Goal: Task Accomplishment & Management: Manage account settings

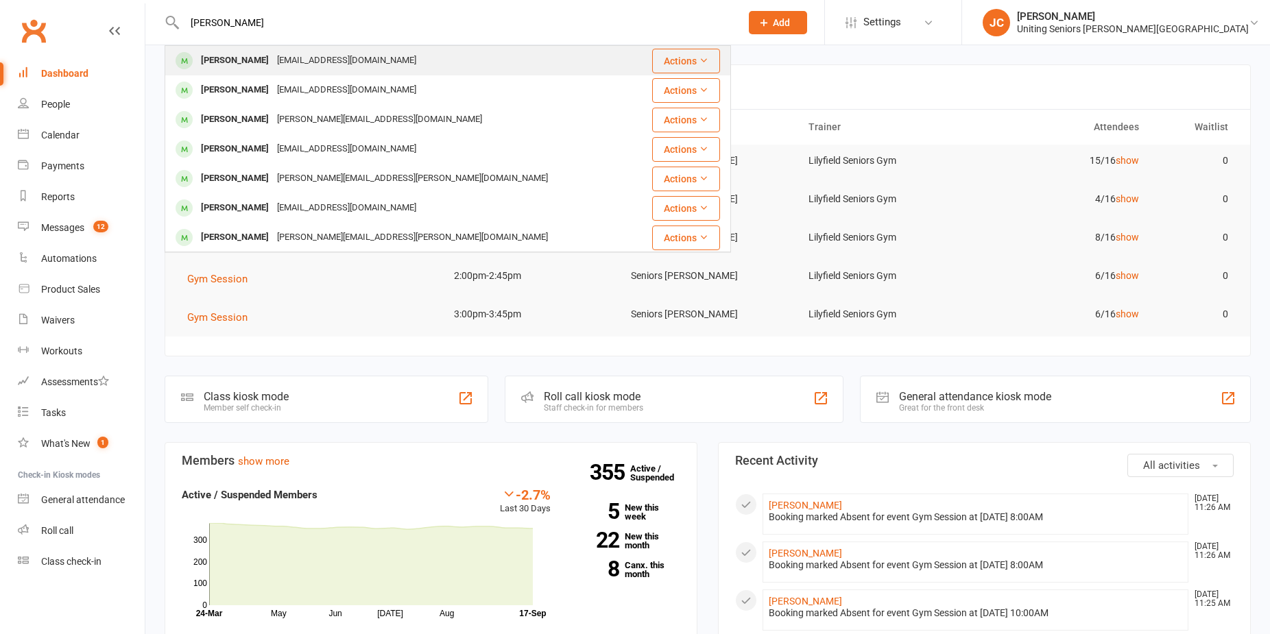
type input "carolyn"
click at [249, 68] on div "[PERSON_NAME]" at bounding box center [235, 61] width 76 height 20
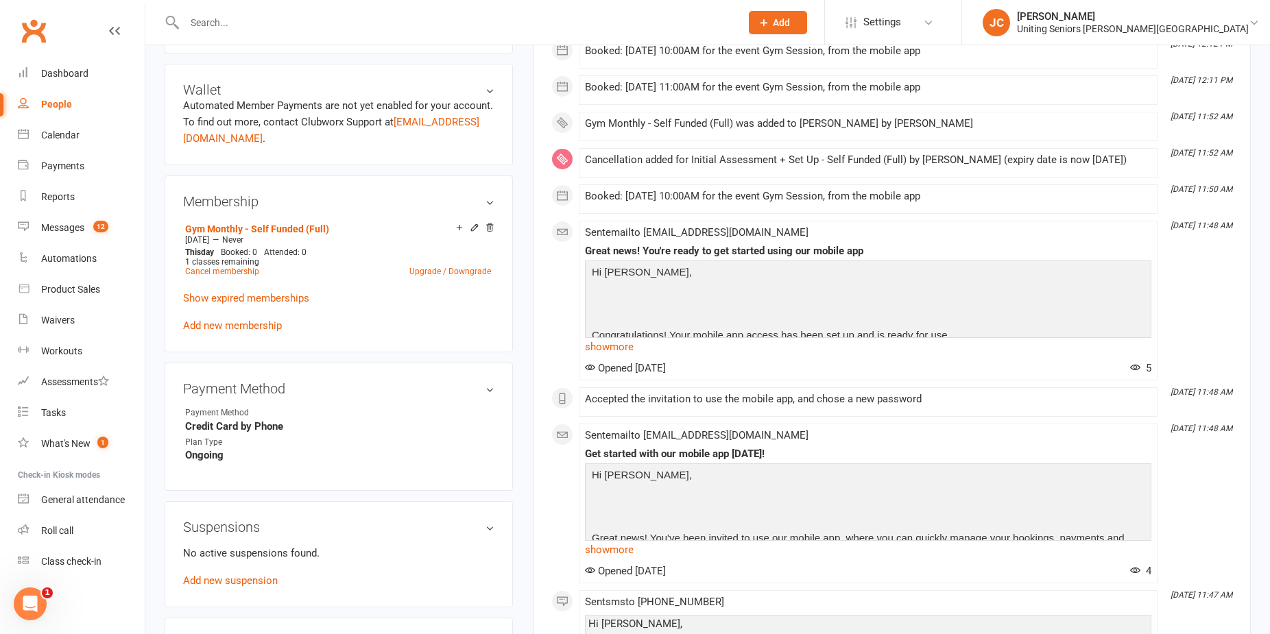
scroll to position [549, 0]
click at [268, 23] on input "text" at bounding box center [455, 22] width 551 height 19
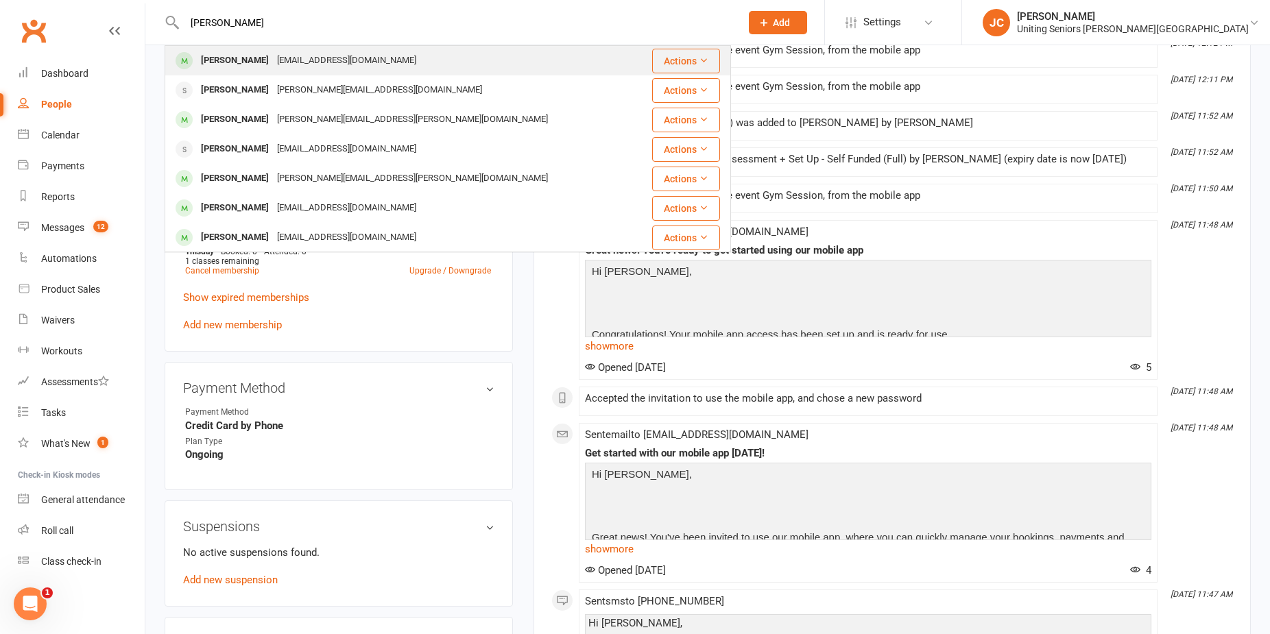
type input "robyn turner"
click at [273, 60] on div "rats43@bigpond.net.au" at bounding box center [346, 61] width 147 height 20
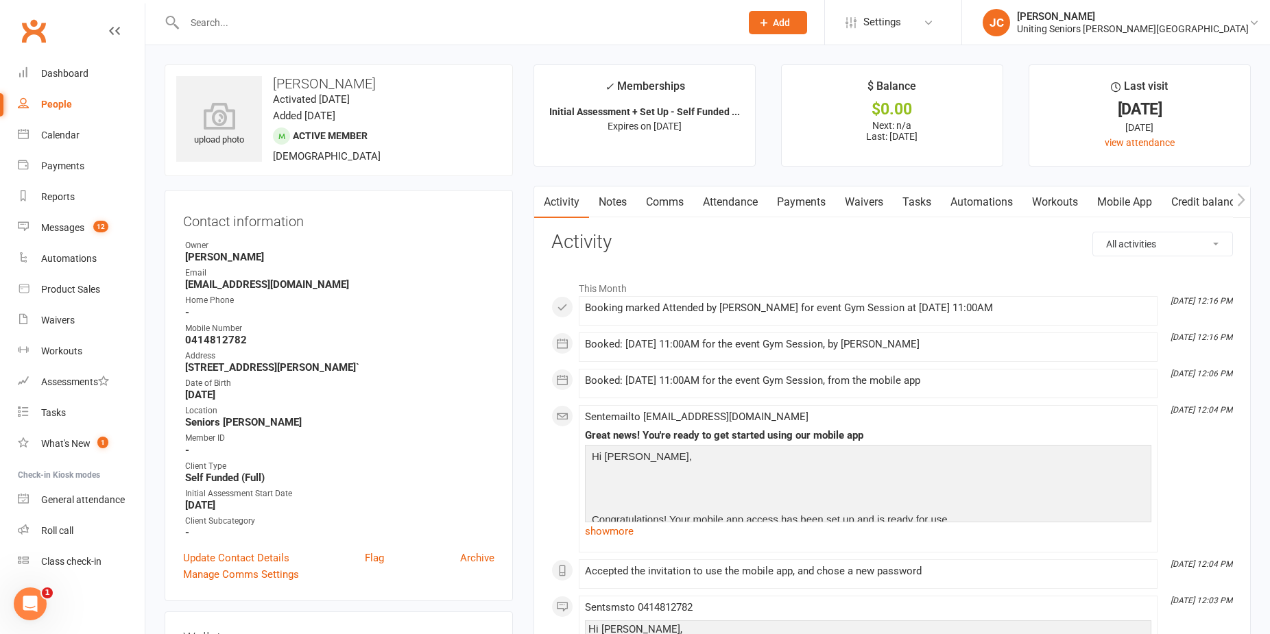
click at [278, 27] on input "text" at bounding box center [455, 22] width 551 height 19
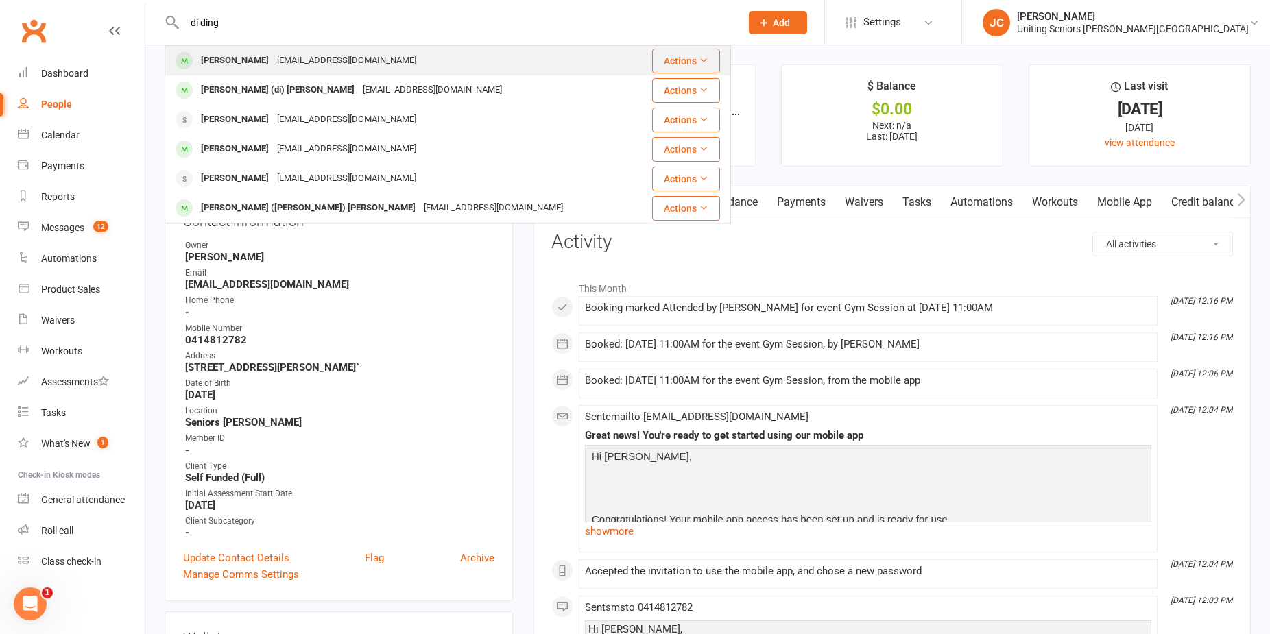
type input "di ding"
click at [307, 64] on div "did_ing@hotmail.com" at bounding box center [346, 61] width 147 height 20
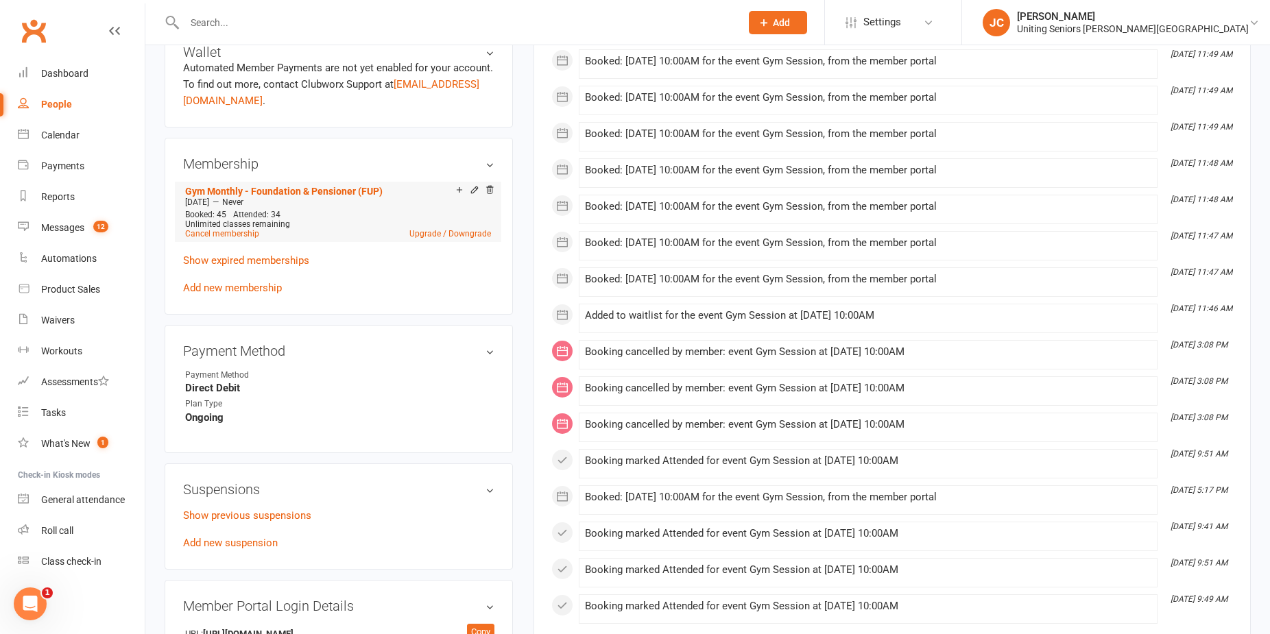
scroll to position [686, 0]
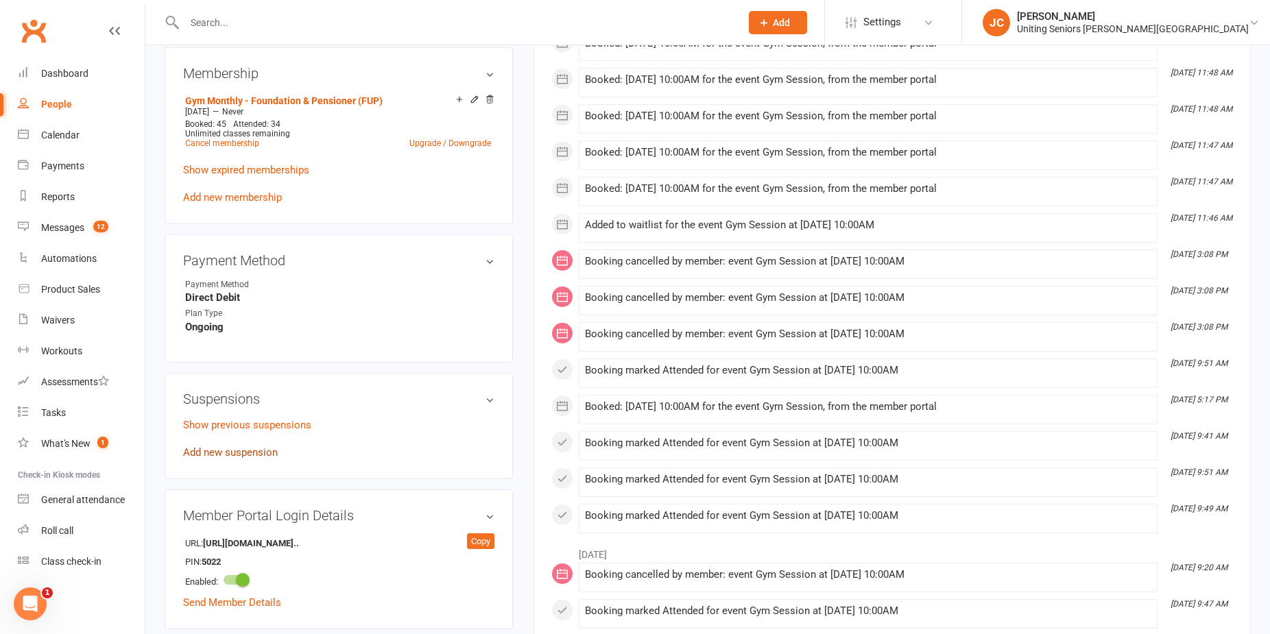
click at [268, 447] on link "Add new suspension" at bounding box center [230, 452] width 95 height 12
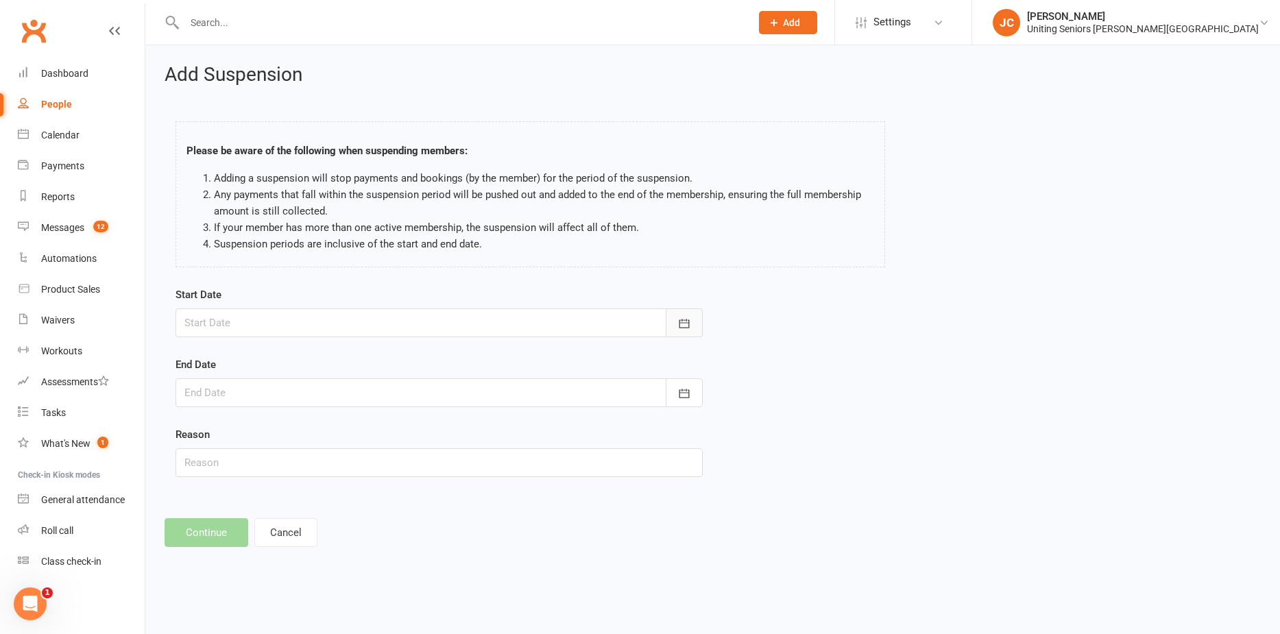
click at [685, 329] on icon "button" at bounding box center [685, 324] width 14 height 14
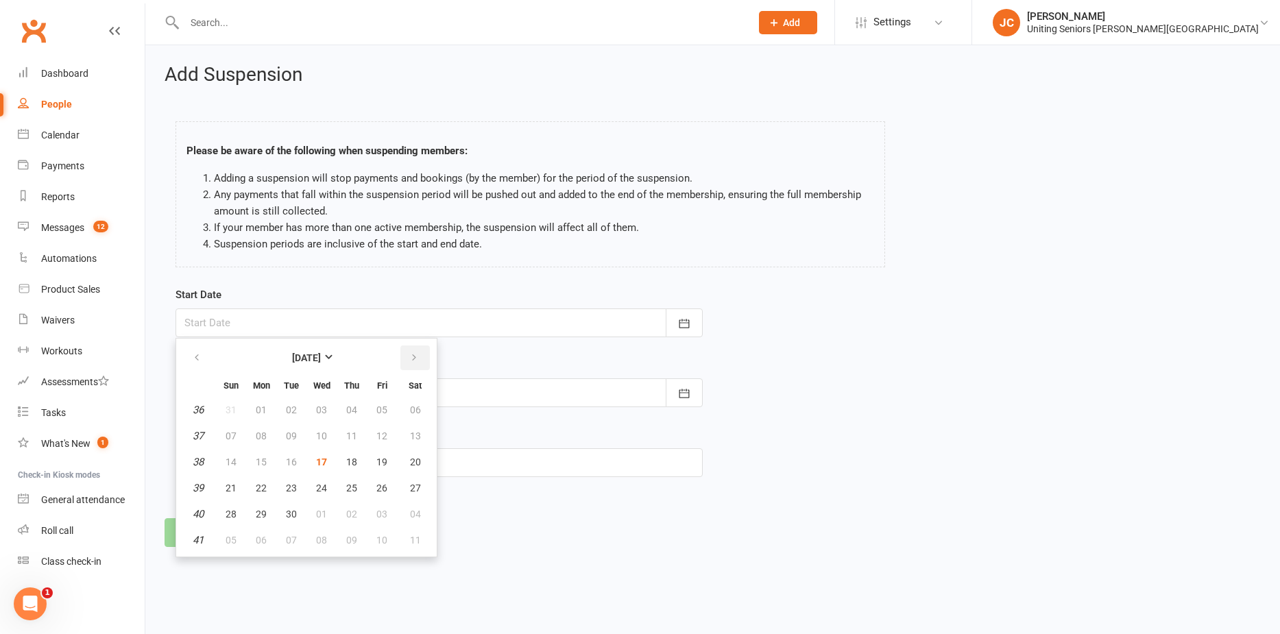
click at [409, 359] on icon "button" at bounding box center [414, 358] width 10 height 11
click at [271, 459] on button "13" at bounding box center [261, 462] width 29 height 25
type input "13 Oct 2025"
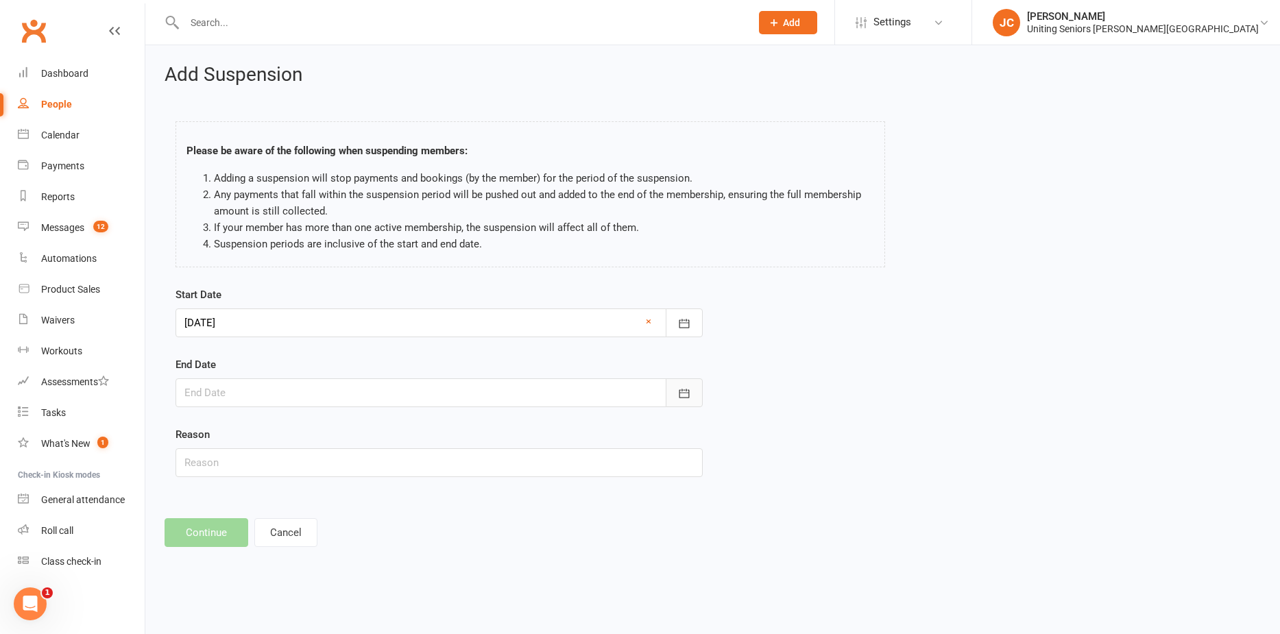
click at [695, 390] on button "button" at bounding box center [684, 393] width 37 height 29
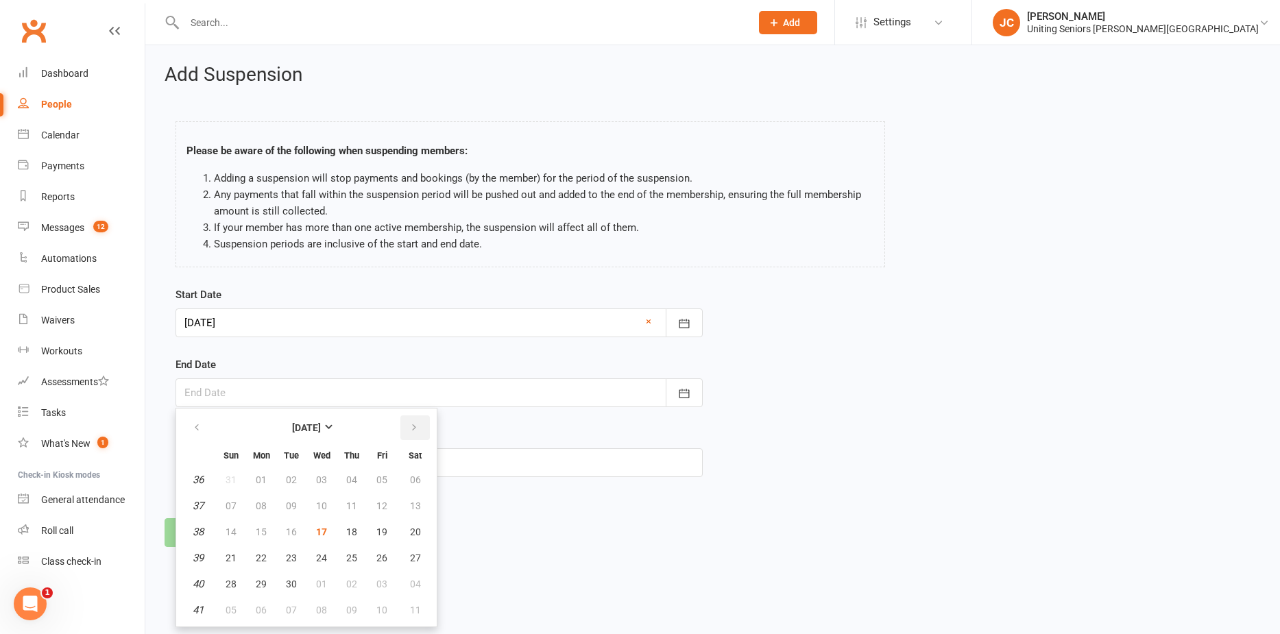
click at [424, 416] on button "button" at bounding box center [415, 428] width 29 height 25
click at [418, 427] on icon "button" at bounding box center [414, 427] width 10 height 11
click at [265, 560] on span "17" at bounding box center [261, 558] width 11 height 11
type input "17 Nov 2025"
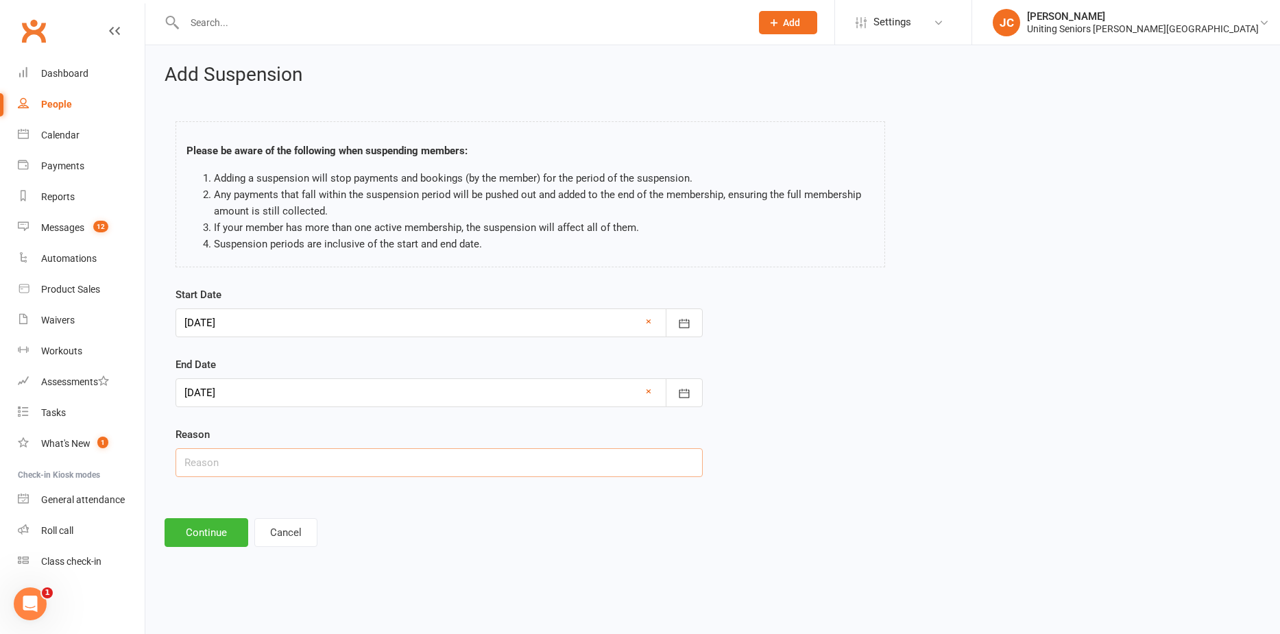
click at [283, 470] on input "text" at bounding box center [439, 463] width 527 height 29
type input "Holiday"
click at [275, 388] on div at bounding box center [439, 393] width 527 height 29
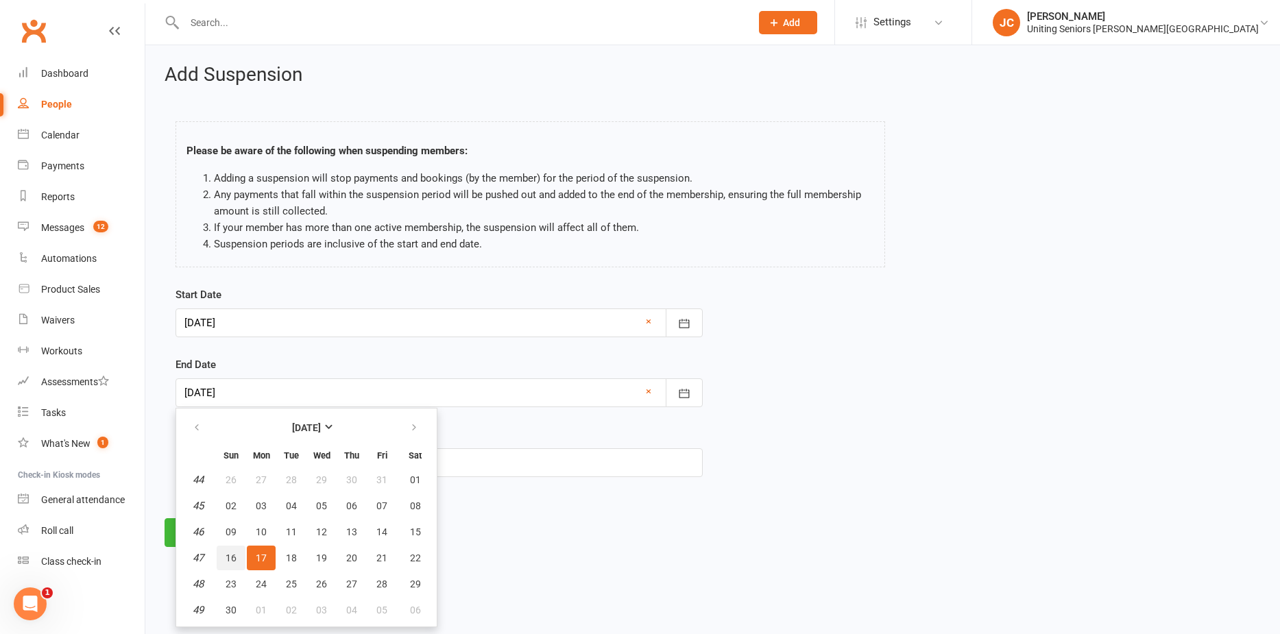
click at [232, 549] on button "16" at bounding box center [231, 558] width 29 height 25
type input "16 Nov 2025"
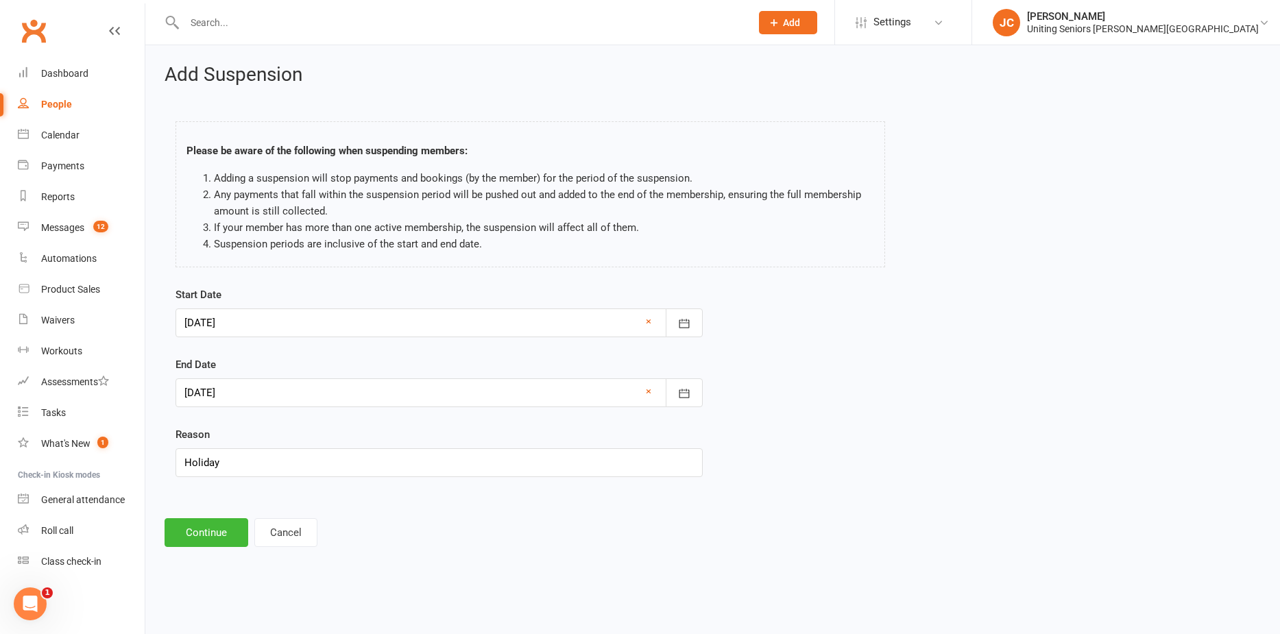
click at [779, 482] on div "Start Date 13 Oct 2025 October 2025 Sun Mon Tue Wed Thu Fri Sat 40 28 29 30 01 …" at bounding box center [712, 392] width 1095 height 210
click at [230, 529] on button "Continue" at bounding box center [207, 532] width 84 height 29
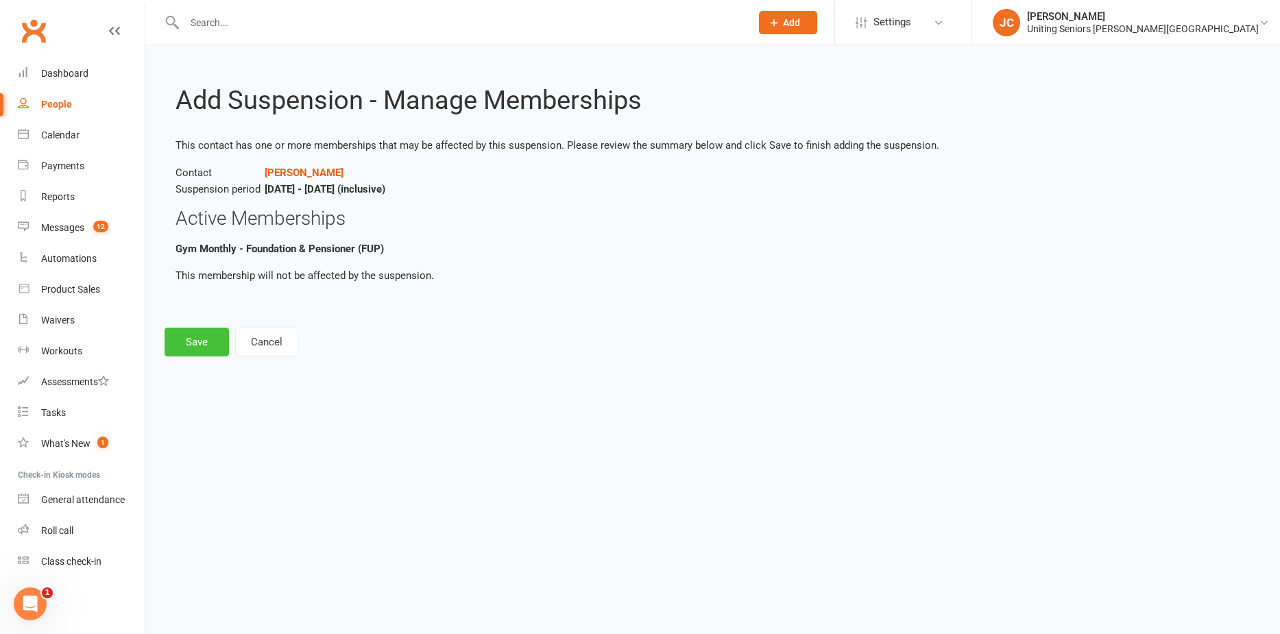
click at [217, 347] on button "Save" at bounding box center [197, 342] width 64 height 29
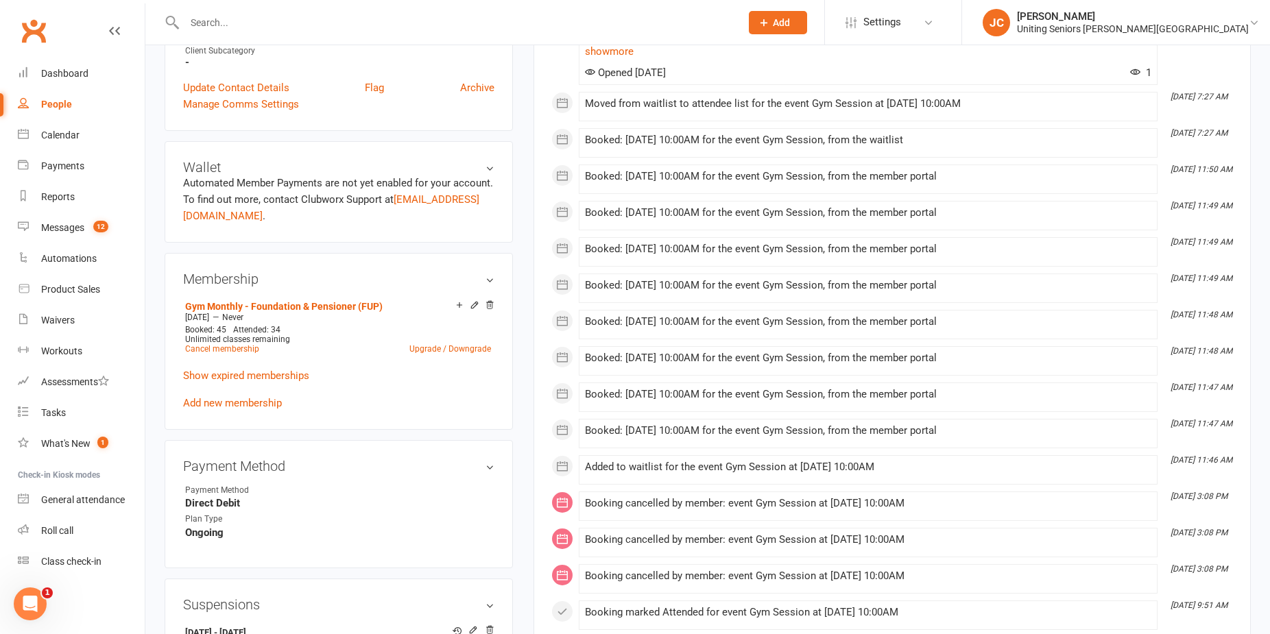
scroll to position [411, 0]
